Goal: Task Accomplishment & Management: Manage account settings

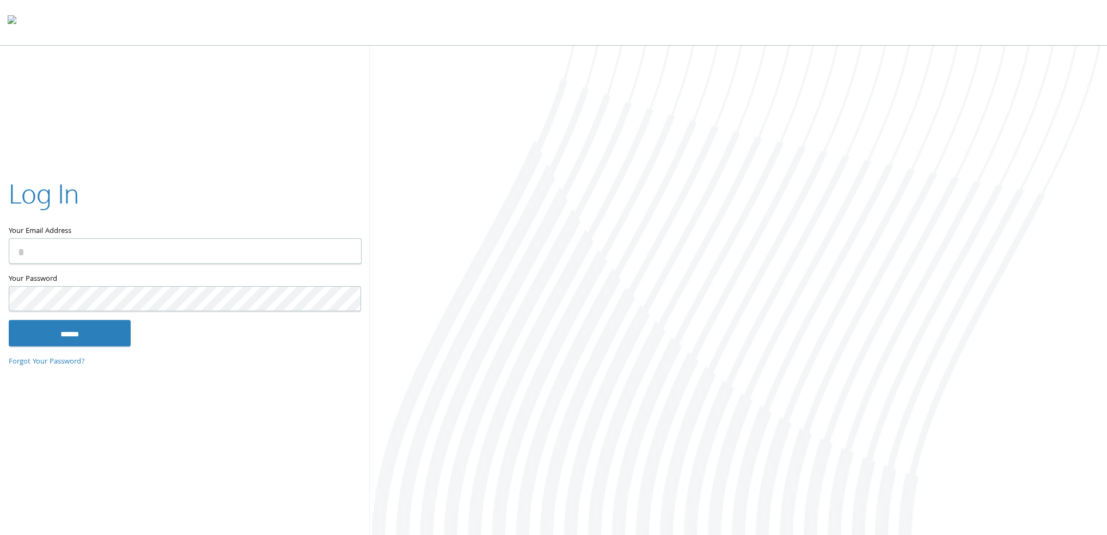
click at [295, 260] on input "Your Email Address" at bounding box center [185, 251] width 353 height 26
type input "**********"
click at [100, 332] on input "******" at bounding box center [70, 333] width 122 height 26
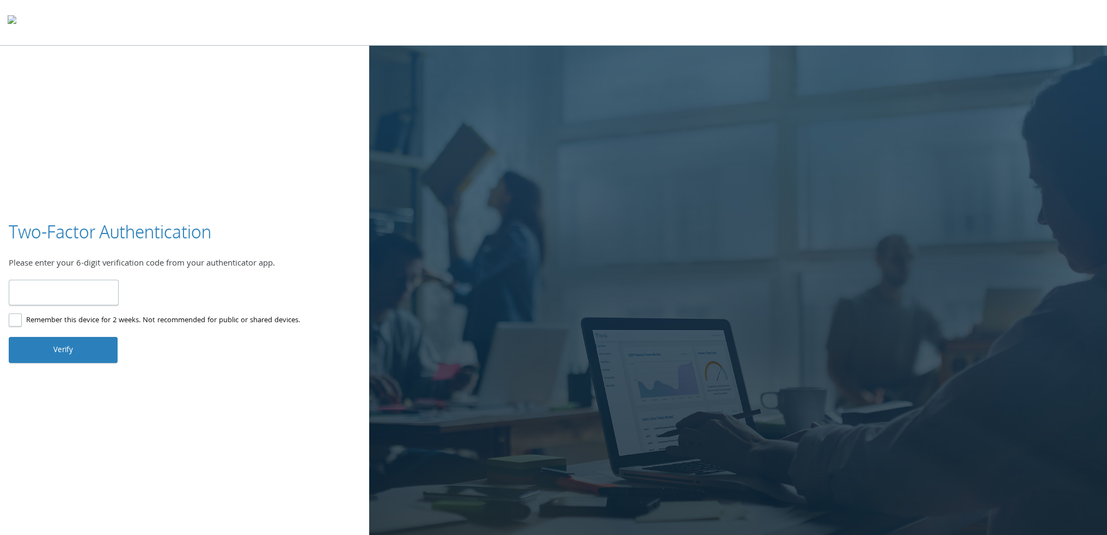
type input "******"
